Goal: Information Seeking & Learning: Learn about a topic

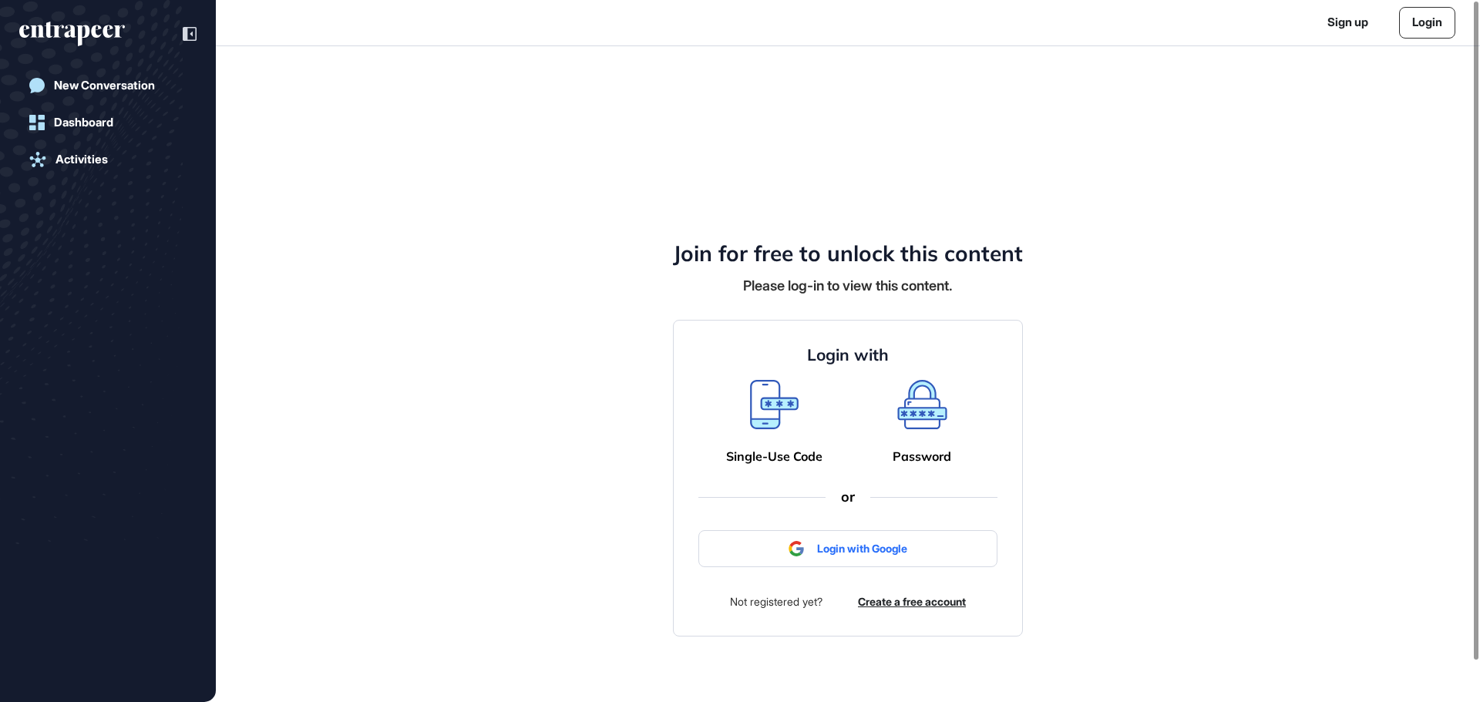
click at [817, 548] on span "Sign in with Google" at bounding box center [853, 549] width 268 height 13
click at [920, 421] on icon at bounding box center [922, 404] width 50 height 49
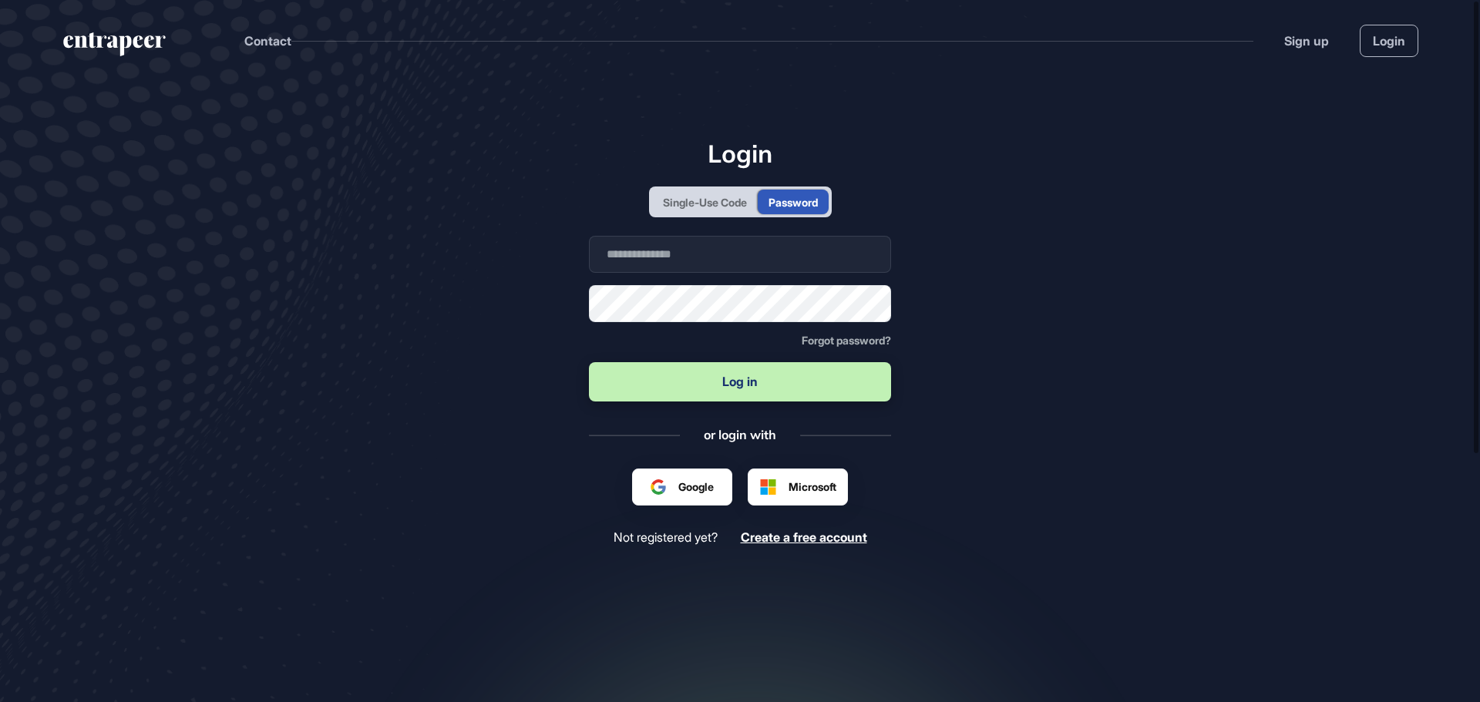
scroll to position [1, 1]
type input "**********"
click at [715, 258] on input "**********" at bounding box center [740, 254] width 302 height 37
click at [641, 387] on button "Log in" at bounding box center [740, 381] width 302 height 39
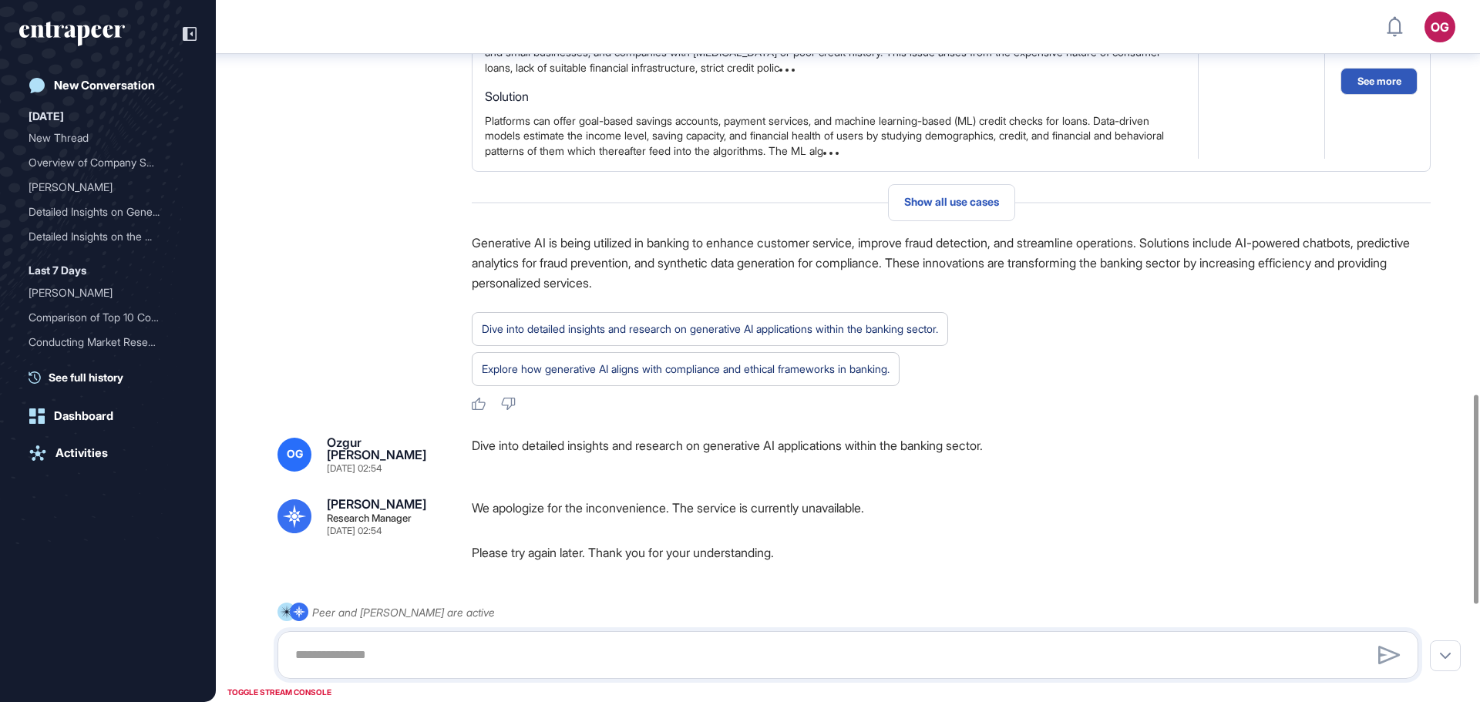
scroll to position [1647, 0]
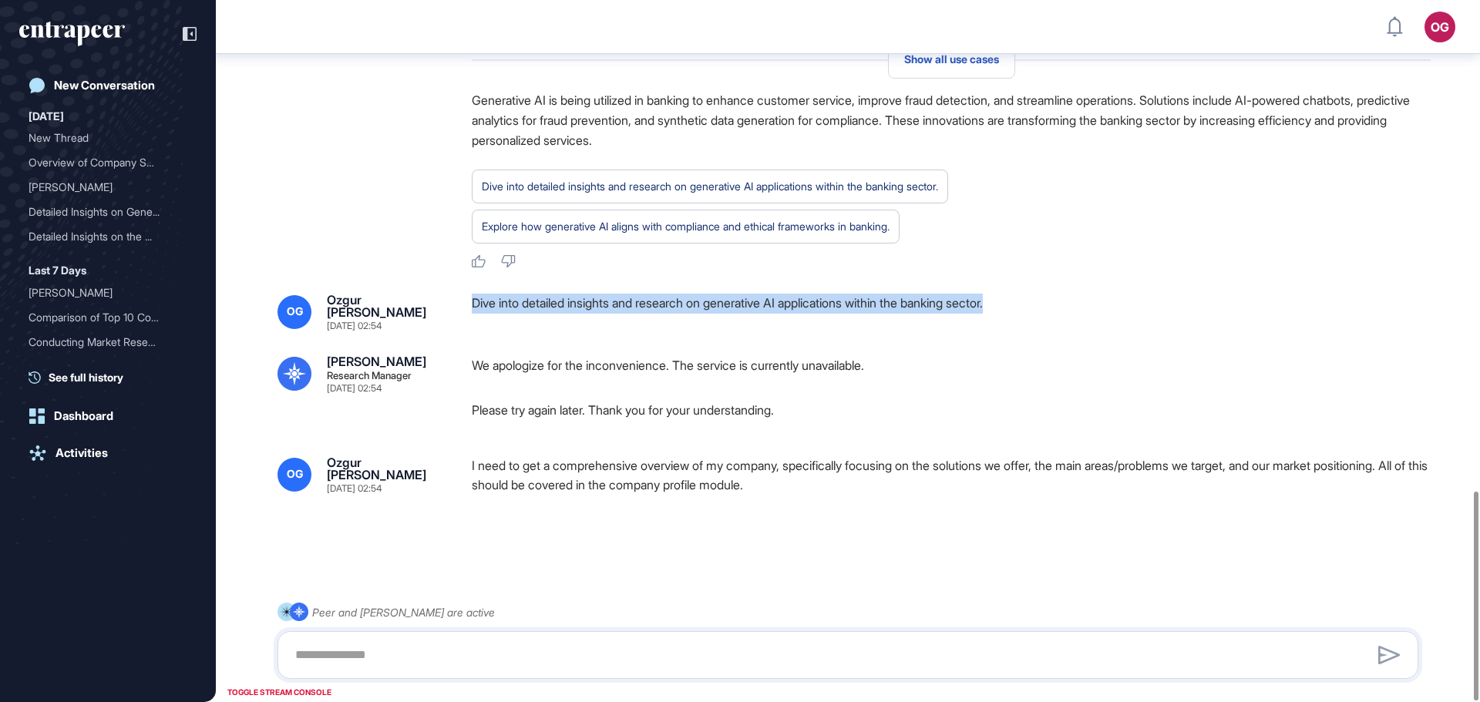
drag, startPoint x: 469, startPoint y: 303, endPoint x: 965, endPoint y: 351, distance: 497.9
click at [1082, 305] on div "OG Ozgur Bora Gevrek Sep 12, 2025 02:54 Dive into detailed insights and researc…" at bounding box center [847, 312] width 1141 height 37
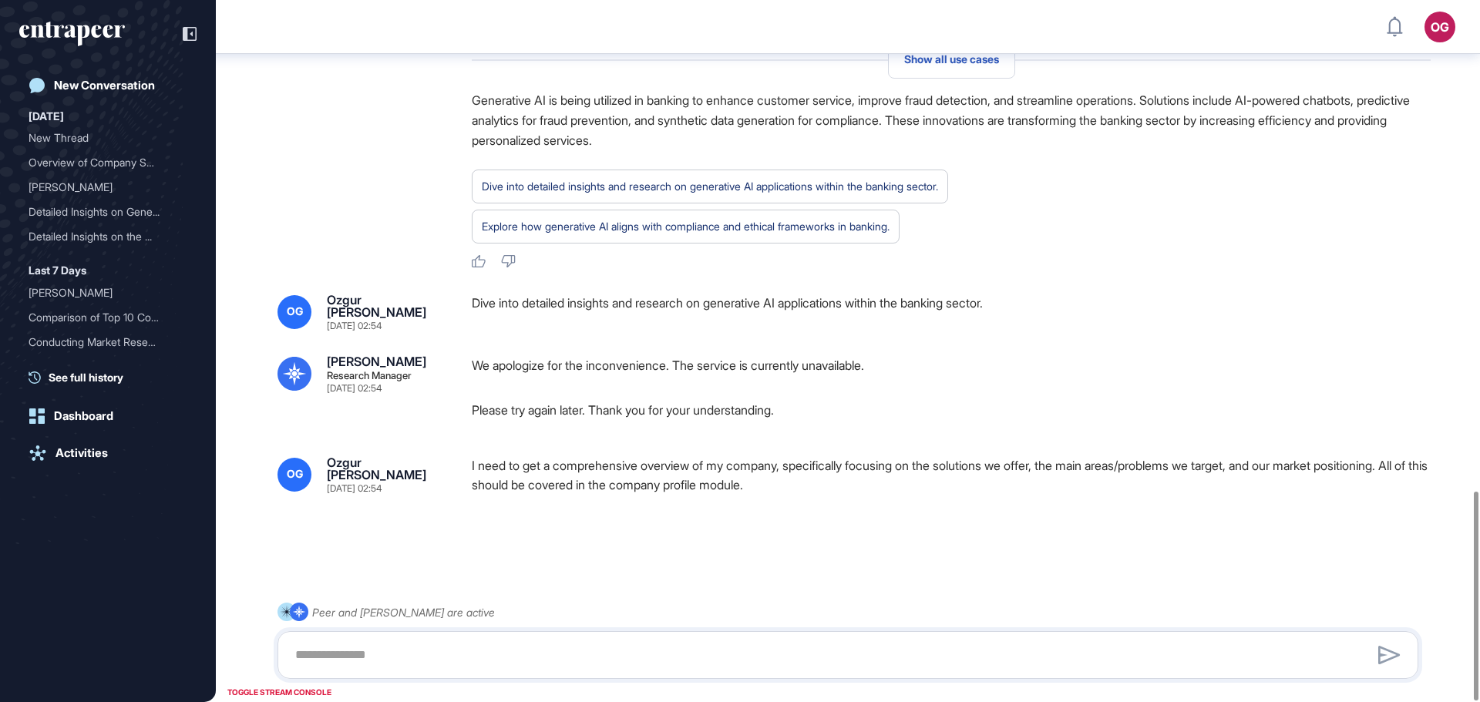
click at [903, 385] on div "We apologize for the inconvenience. The service is currently unavailable. Pleas…" at bounding box center [951, 387] width 959 height 65
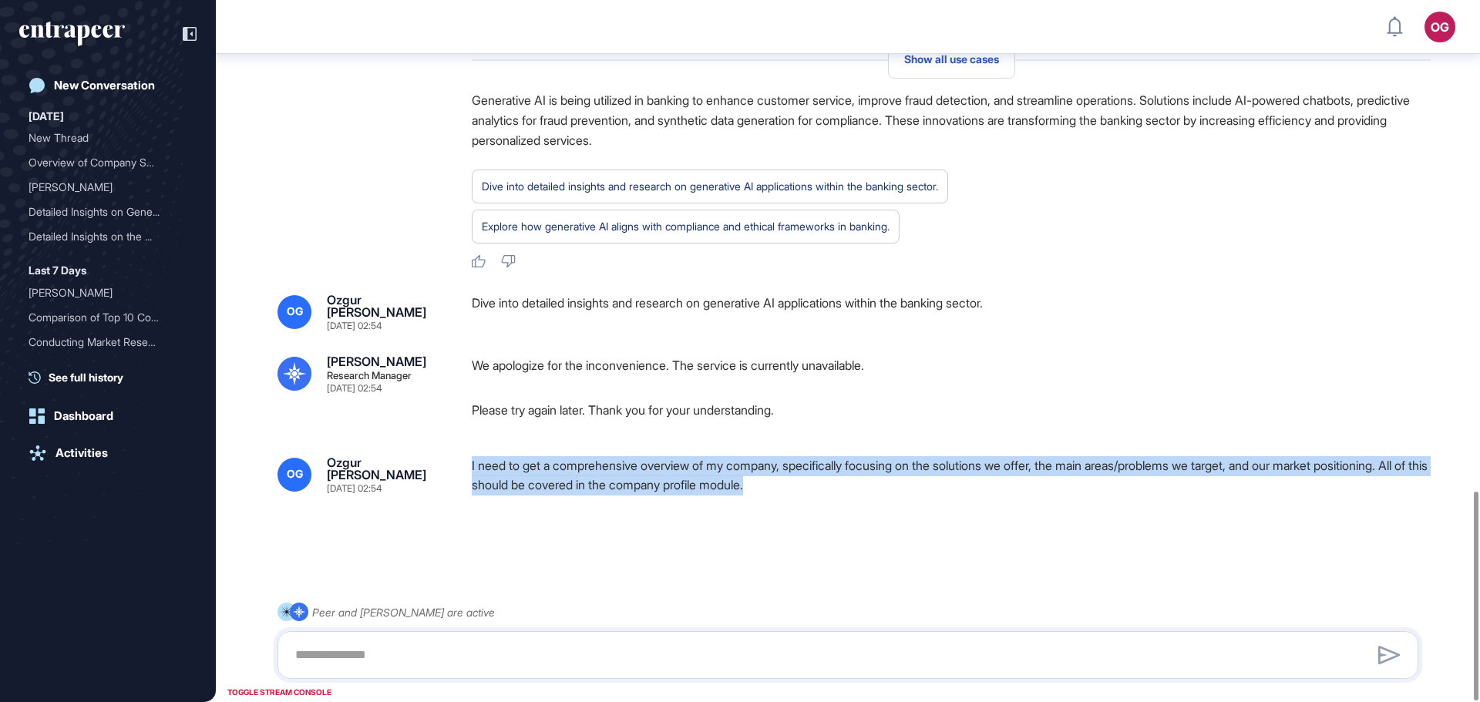
drag, startPoint x: 856, startPoint y: 486, endPoint x: 461, endPoint y: 465, distance: 396.0
click at [461, 465] on div "OG Ozgur Bora Gevrek [DATE] 02:54 I need to get a comprehensive overview of my …" at bounding box center [847, 475] width 1141 height 39
copy div "I need to get a comprehensive overview of my company, specifically focusing on …"
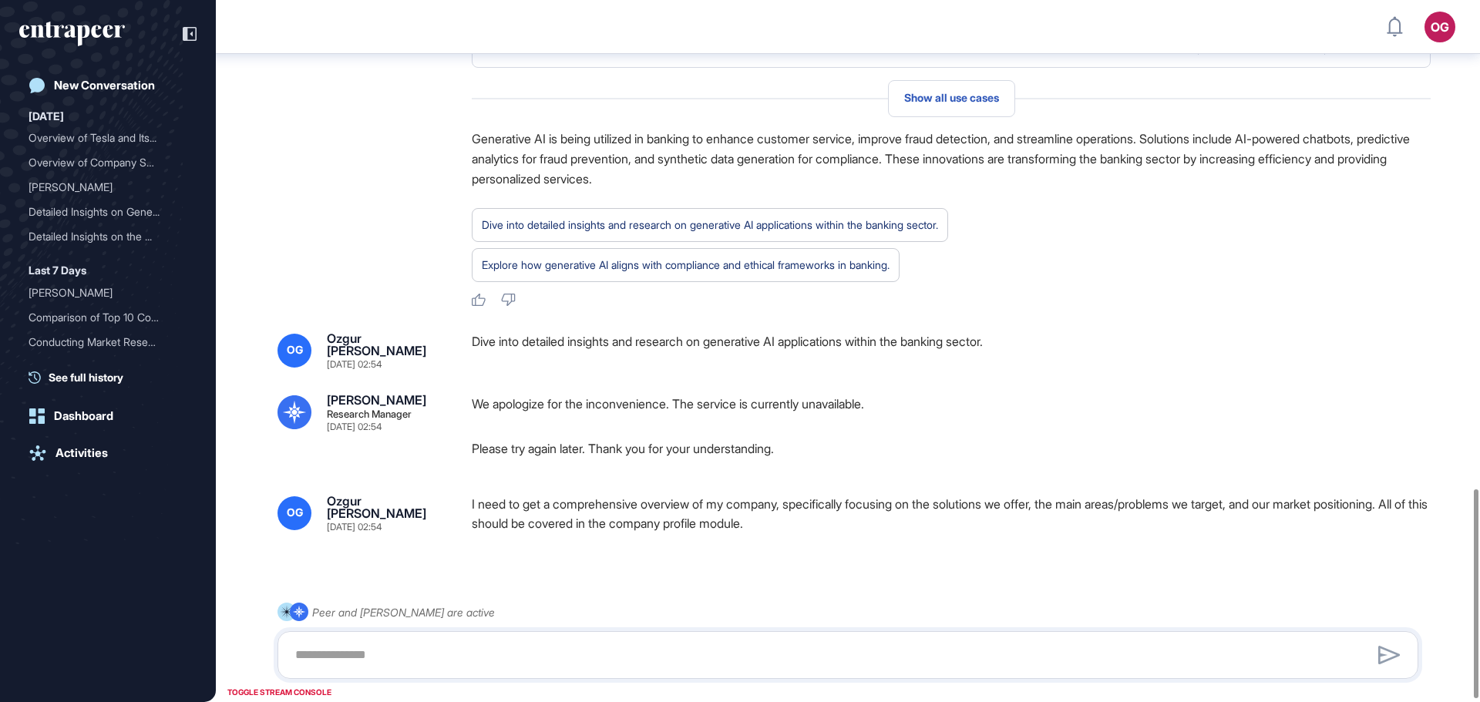
scroll to position [1647, 0]
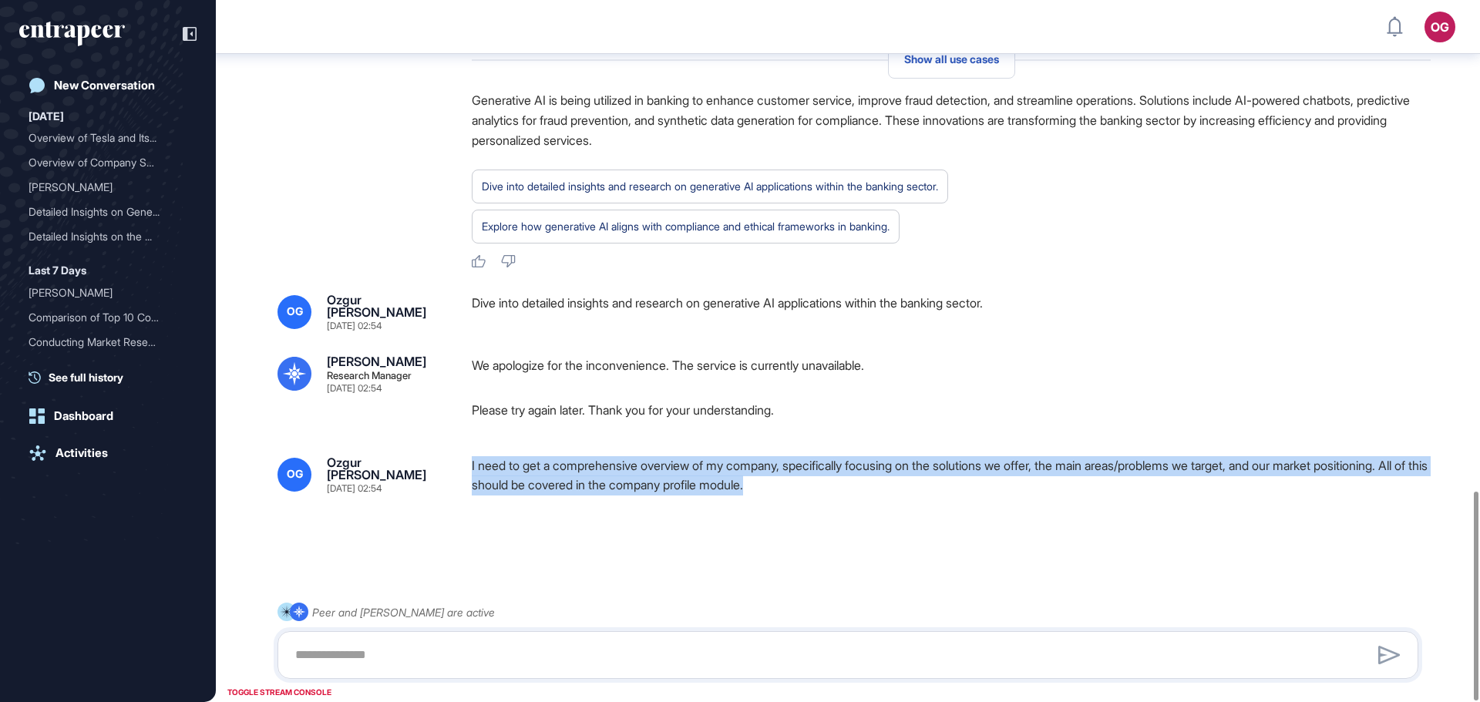
drag, startPoint x: 471, startPoint y: 462, endPoint x: 900, endPoint y: 492, distance: 429.6
click at [900, 492] on div "OG Ozgur Bora Gevrek [DATE] 02:54 I need to get a comprehensive overview of my …" at bounding box center [847, 475] width 1141 height 39
copy div "I need to get a comprehensive overview of my company, specifically focusing on …"
